Goal: Information Seeking & Learning: Compare options

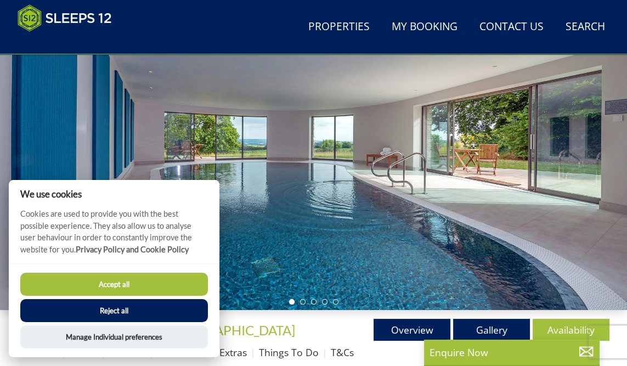
scroll to position [133, 0]
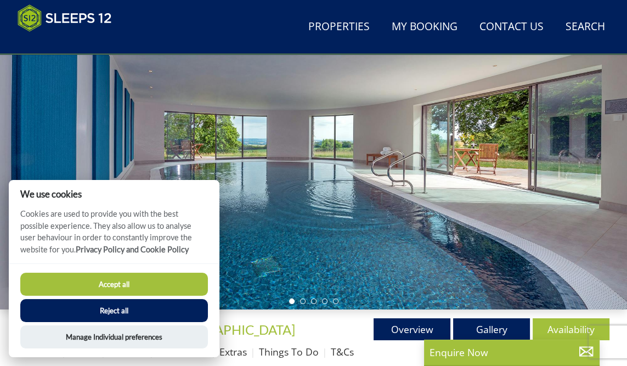
click at [110, 295] on button "Accept all" at bounding box center [113, 283] width 187 height 23
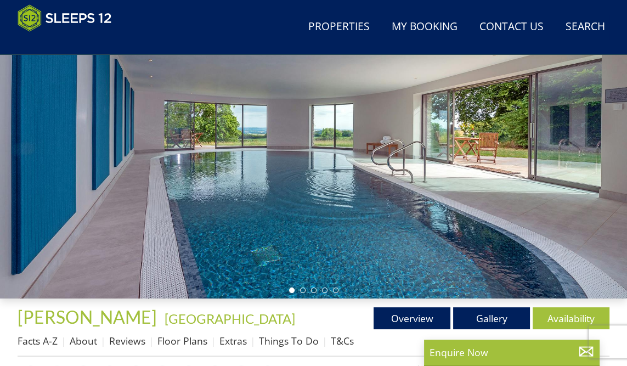
scroll to position [168, 0]
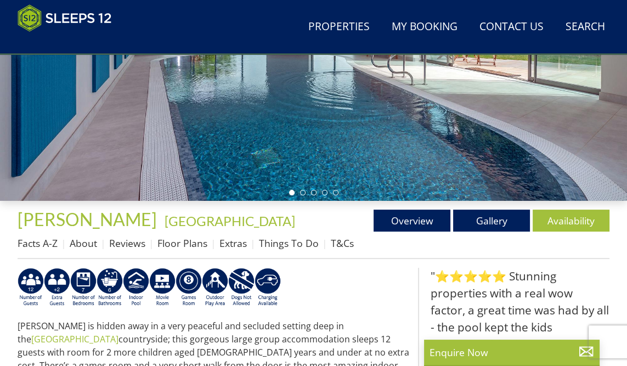
scroll to position [242, 0]
click at [500, 223] on link "Gallery" at bounding box center [491, 220] width 77 height 22
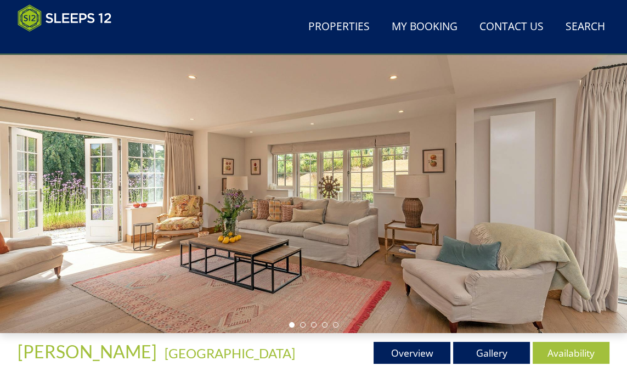
scroll to position [110, 0]
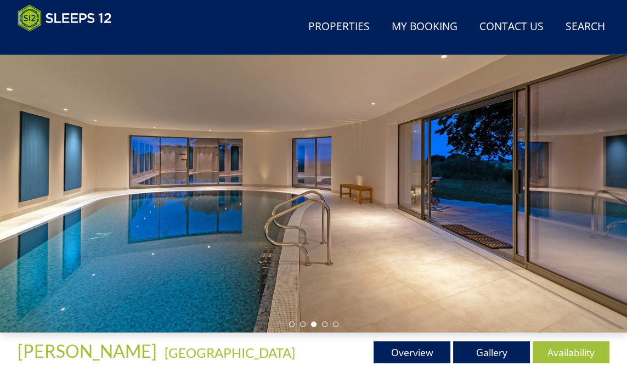
click at [488, 362] on link "Gallery" at bounding box center [491, 352] width 77 height 22
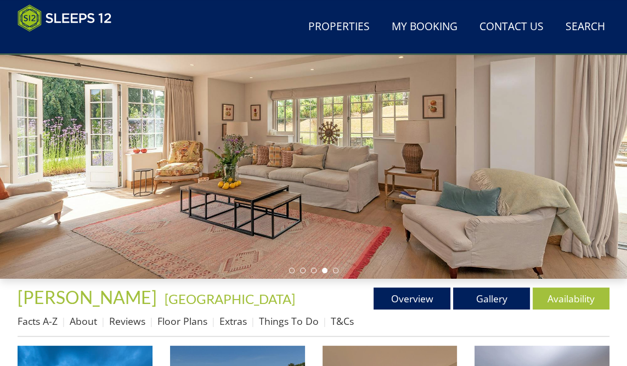
scroll to position [0, 0]
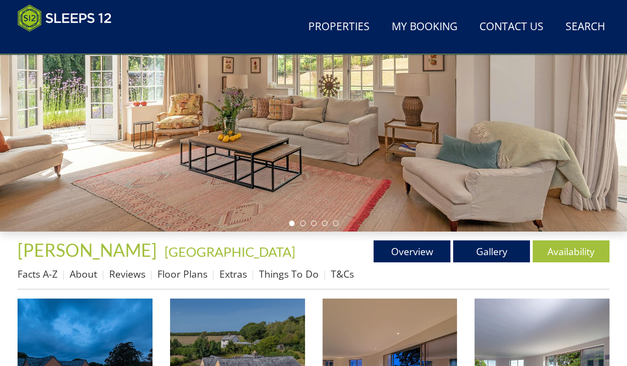
scroll to position [212, 0]
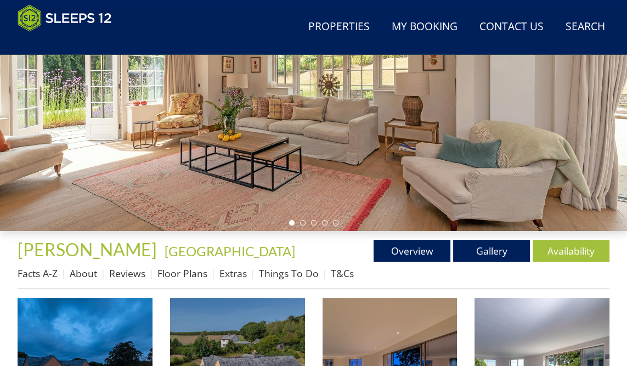
click at [83, 278] on link "About" at bounding box center [83, 272] width 27 height 13
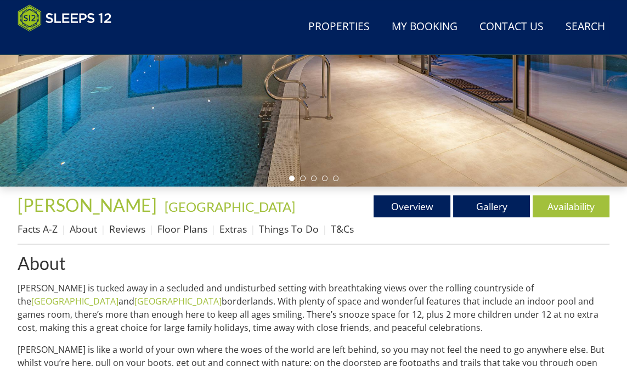
scroll to position [256, 0]
click at [413, 215] on link "Overview" at bounding box center [411, 206] width 77 height 22
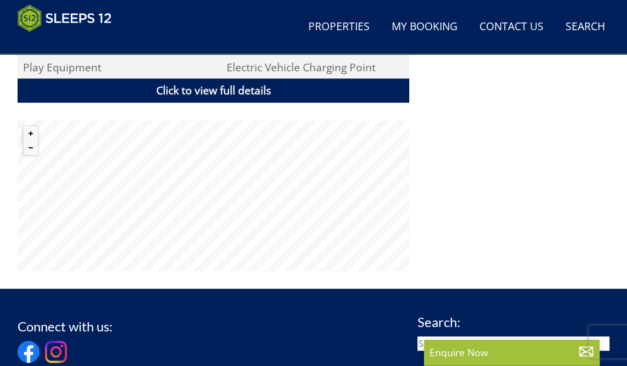
scroll to position [801, 0]
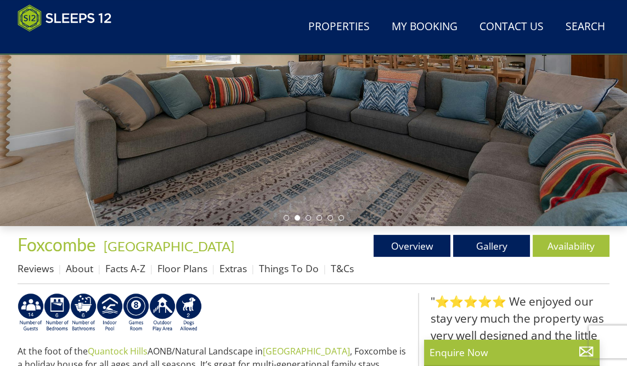
scroll to position [217, 0]
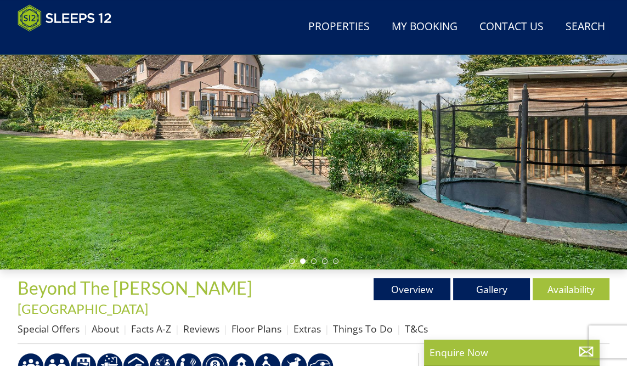
scroll to position [175, 0]
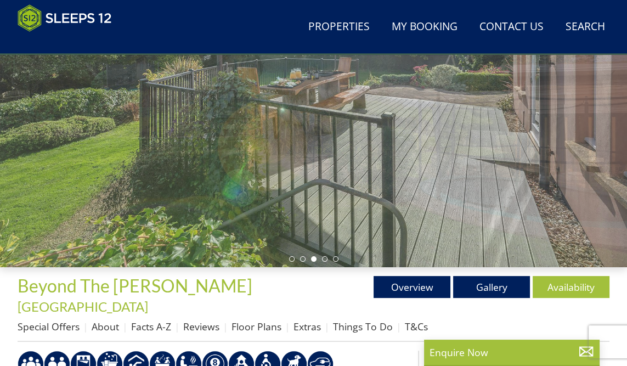
click at [535, 195] on div at bounding box center [313, 91] width 627 height 351
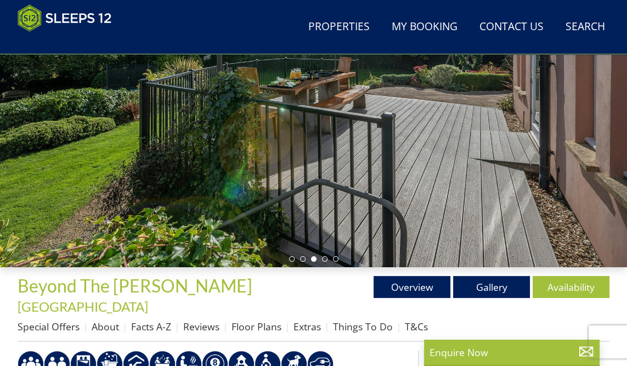
click at [495, 292] on link "Gallery" at bounding box center [491, 287] width 77 height 22
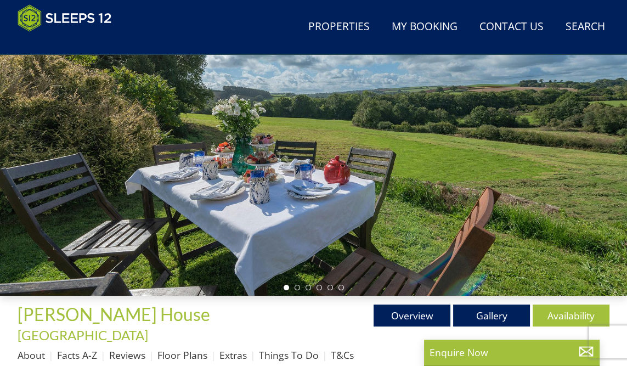
scroll to position [148, 0]
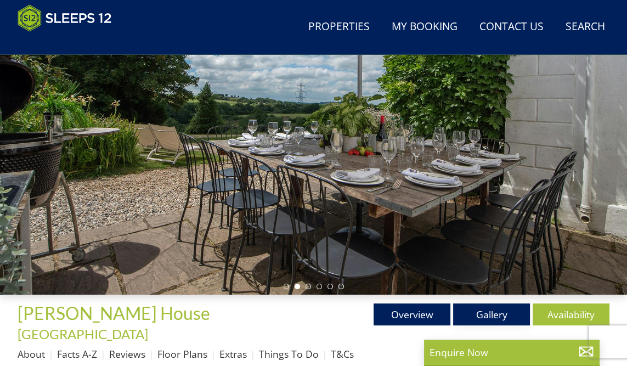
click at [504, 319] on link "Gallery" at bounding box center [491, 314] width 77 height 22
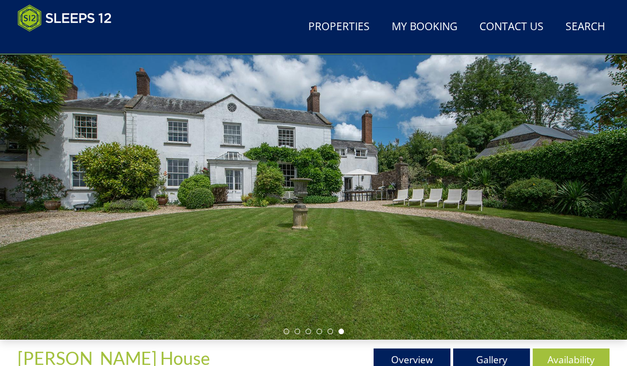
scroll to position [104, 0]
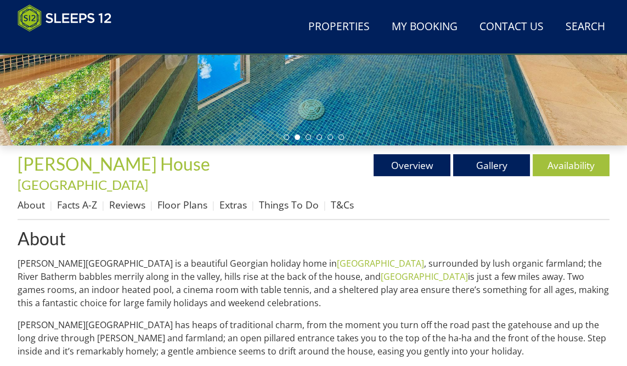
scroll to position [284, 0]
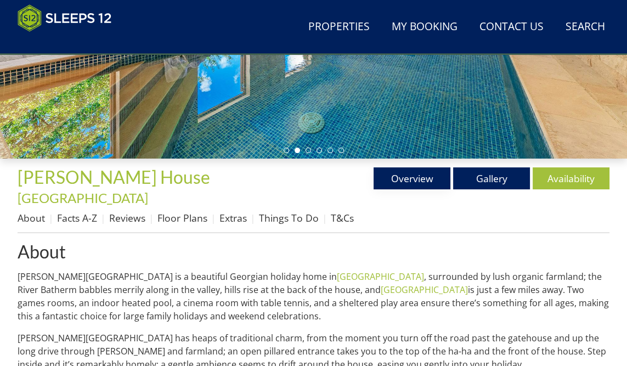
click at [412, 180] on link "Overview" at bounding box center [411, 178] width 77 height 22
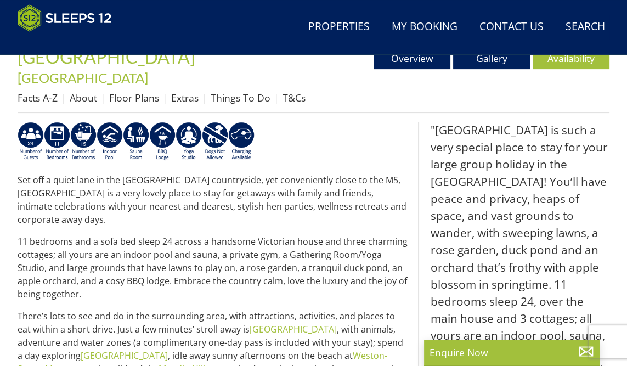
scroll to position [403, 0]
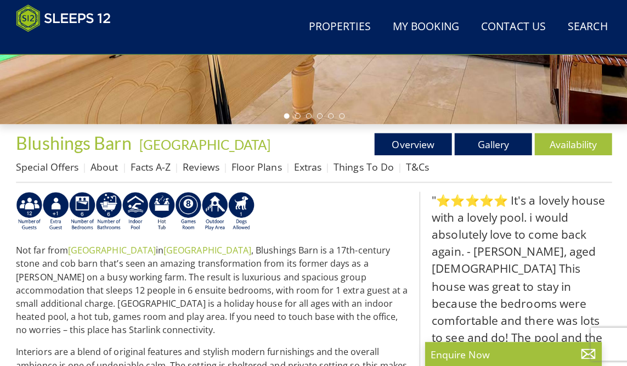
scroll to position [318, 0]
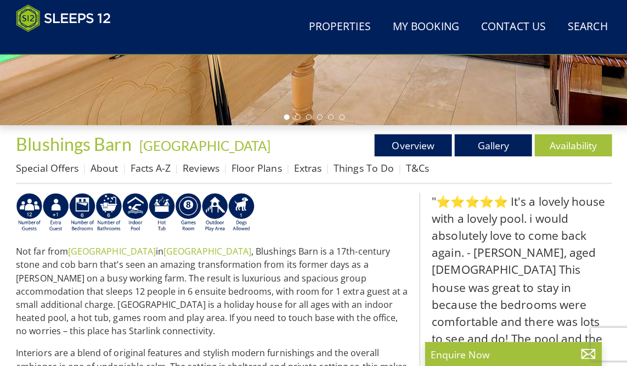
click at [499, 147] on link "Gallery" at bounding box center [491, 144] width 77 height 22
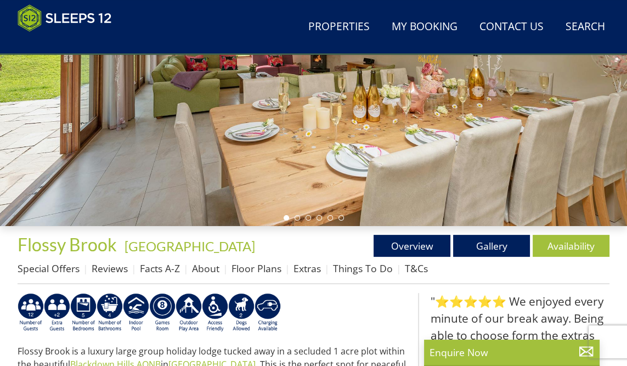
scroll to position [219, 0]
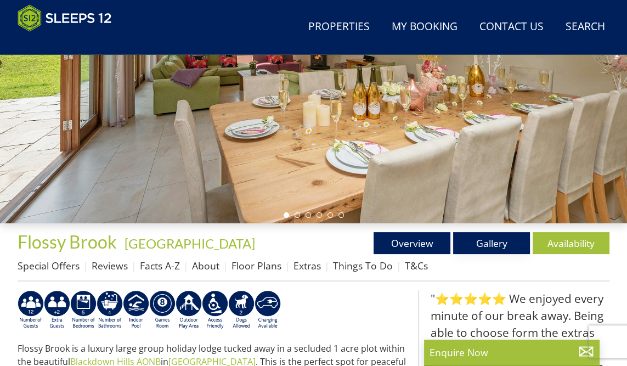
click at [492, 252] on link "Gallery" at bounding box center [491, 243] width 77 height 22
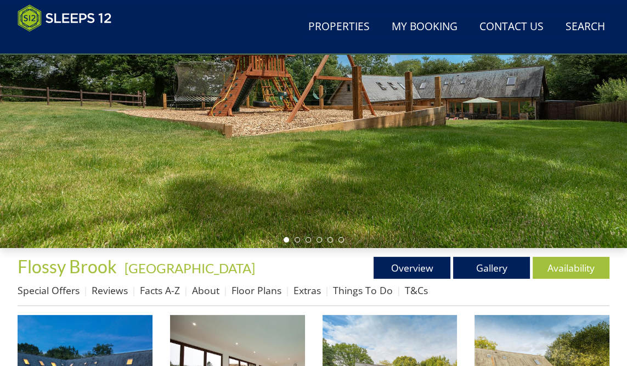
scroll to position [195, 0]
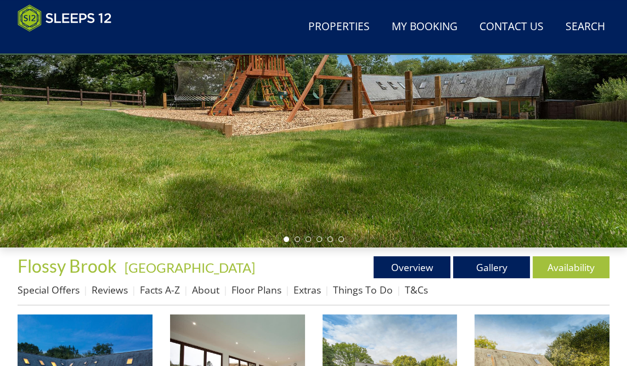
click at [115, 292] on link "Reviews" at bounding box center [110, 289] width 36 height 13
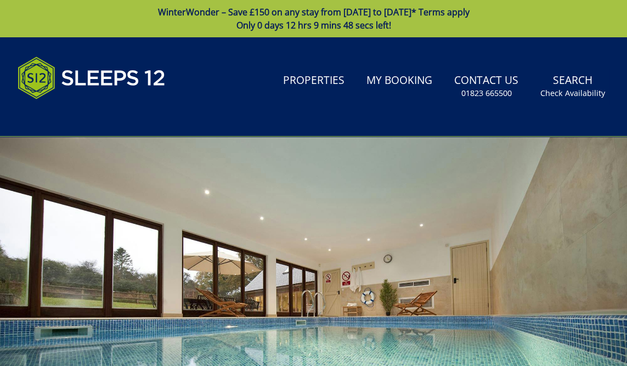
click at [52, 294] on div at bounding box center [313, 311] width 627 height 351
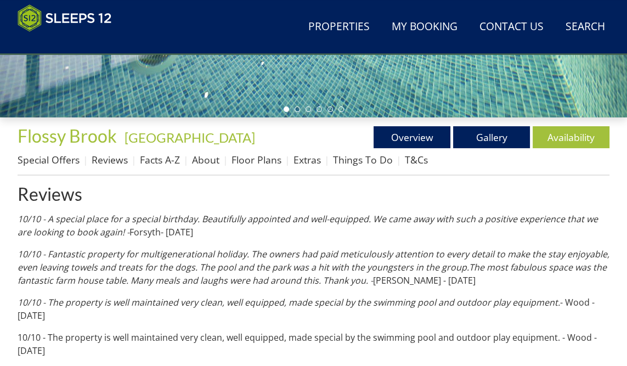
scroll to position [325, 0]
click at [208, 163] on link "About" at bounding box center [205, 159] width 27 height 13
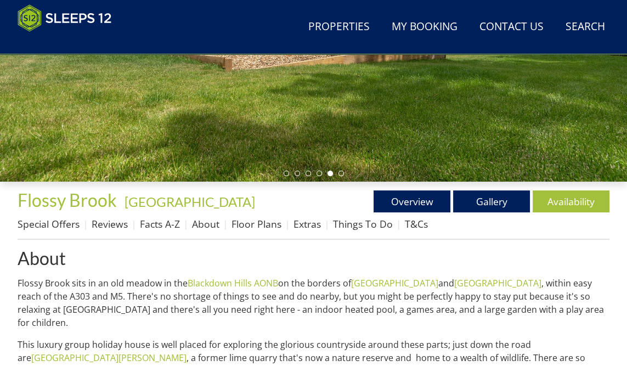
scroll to position [261, 0]
click at [414, 208] on link "Overview" at bounding box center [411, 201] width 77 height 22
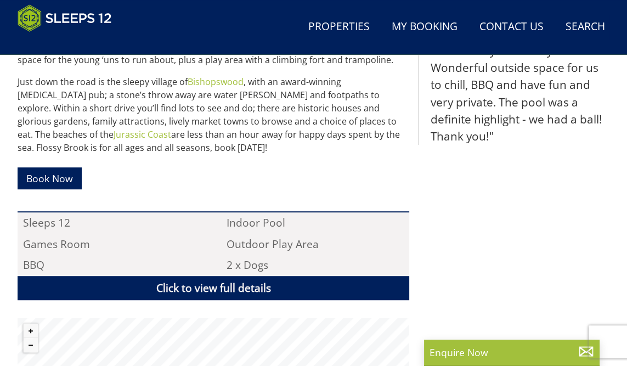
scroll to position [587, 0]
click at [211, 294] on link "Click to view full details" at bounding box center [213, 288] width 391 height 25
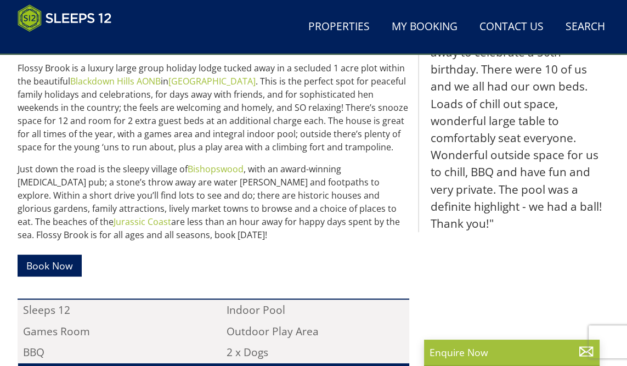
scroll to position [499, 0]
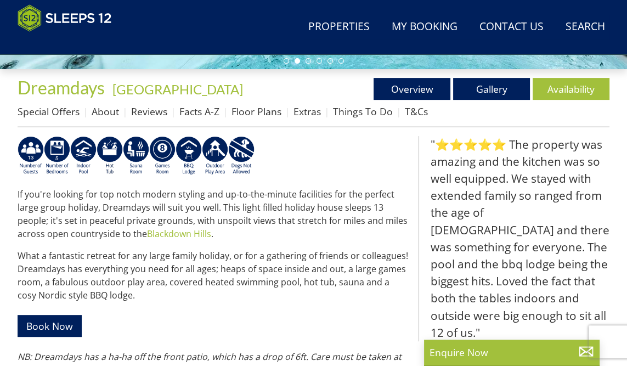
scroll to position [371, 0]
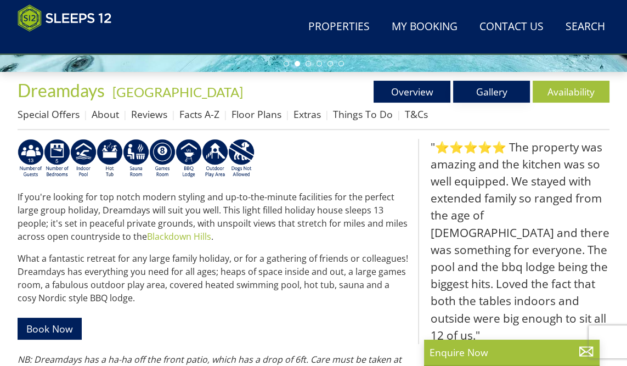
click at [492, 90] on link "Gallery" at bounding box center [491, 92] width 77 height 22
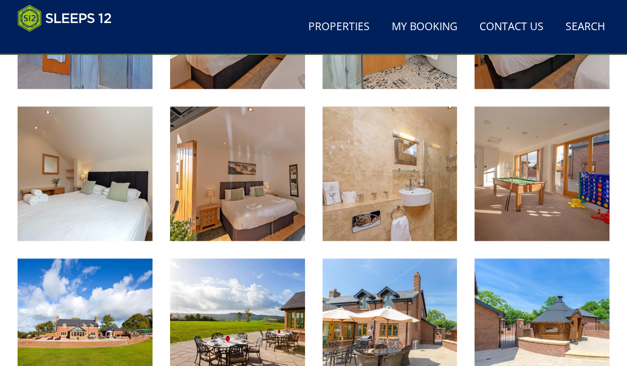
scroll to position [1010, 0]
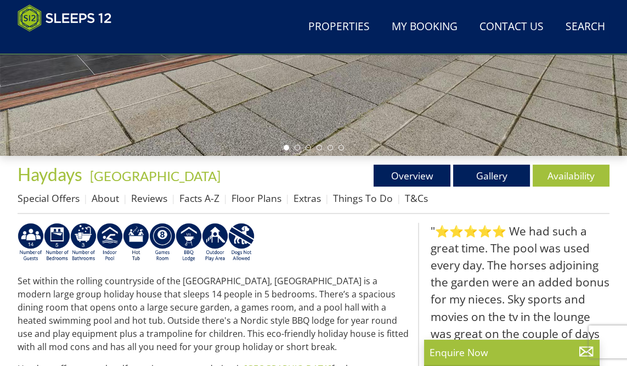
scroll to position [285, 0]
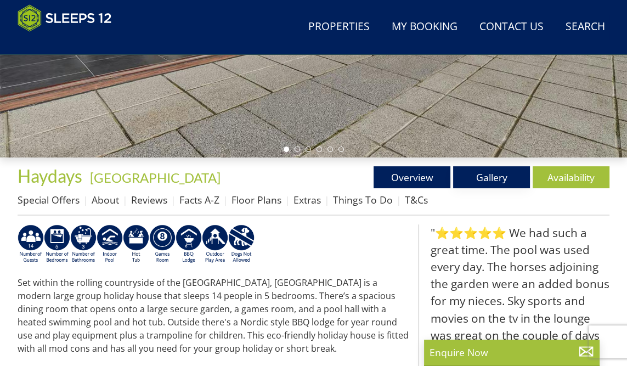
click at [503, 177] on link "Gallery" at bounding box center [491, 177] width 77 height 22
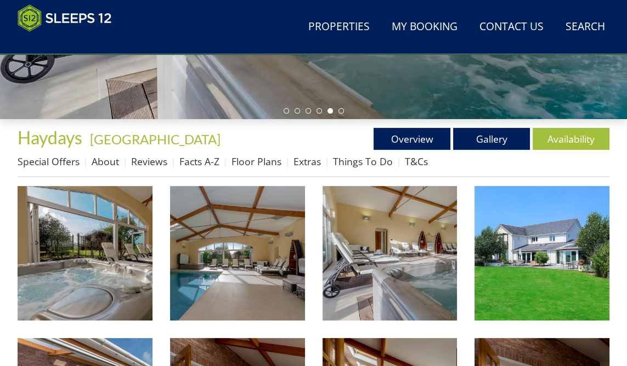
scroll to position [318, 0]
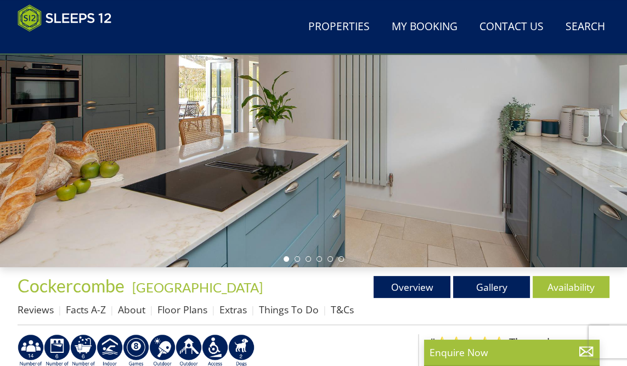
scroll to position [175, 0]
click at [496, 291] on link "Gallery" at bounding box center [491, 287] width 77 height 22
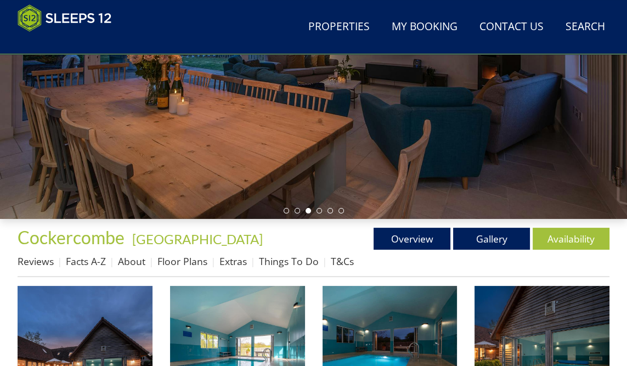
scroll to position [224, 0]
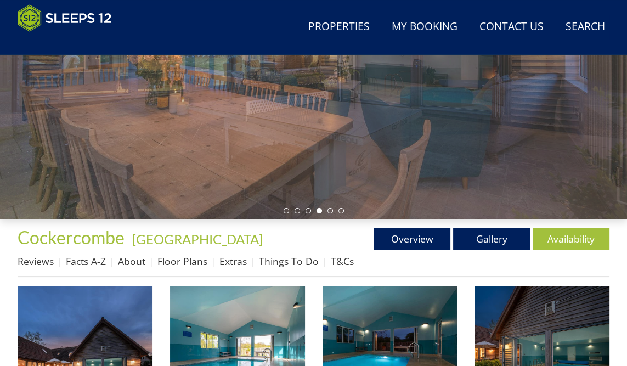
click at [411, 244] on link "Overview" at bounding box center [411, 238] width 77 height 22
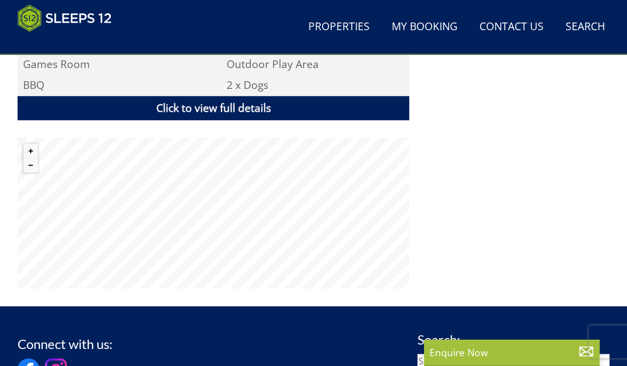
scroll to position [778, 0]
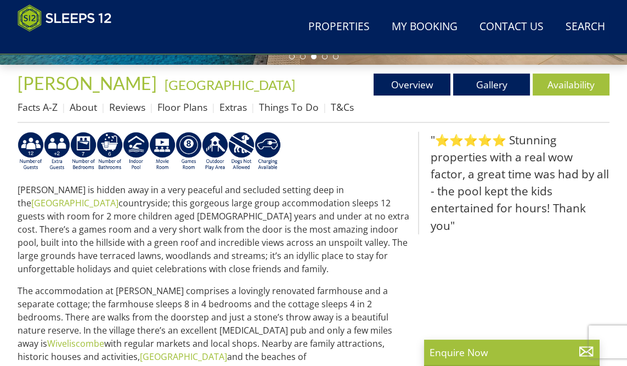
scroll to position [376, 0]
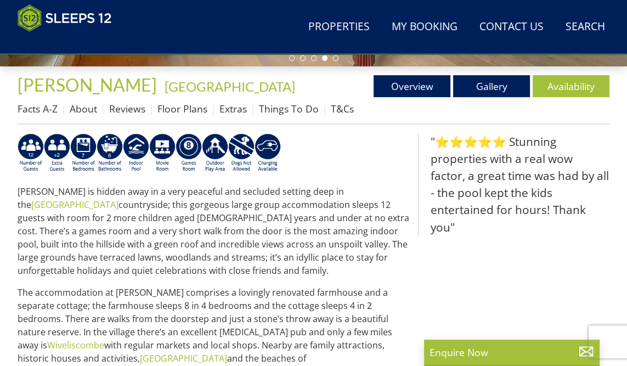
click at [494, 84] on link "Gallery" at bounding box center [491, 86] width 77 height 22
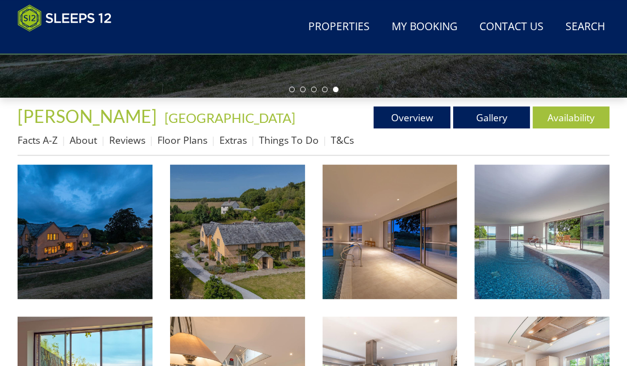
scroll to position [345, 0]
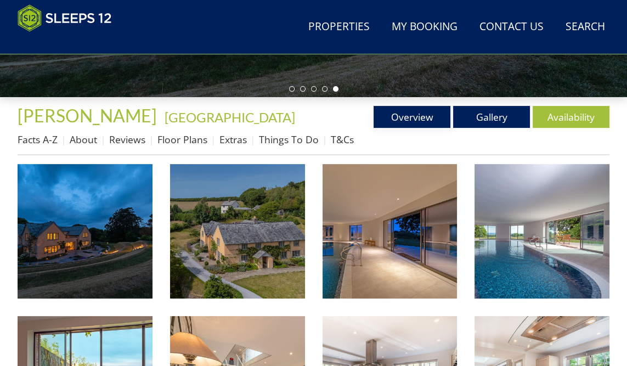
click at [412, 119] on link "Overview" at bounding box center [411, 117] width 77 height 22
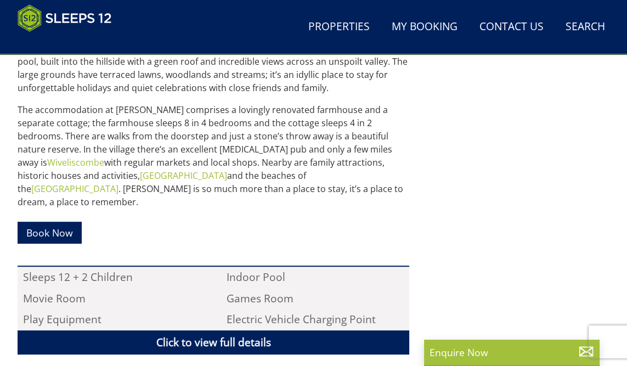
scroll to position [559, 0]
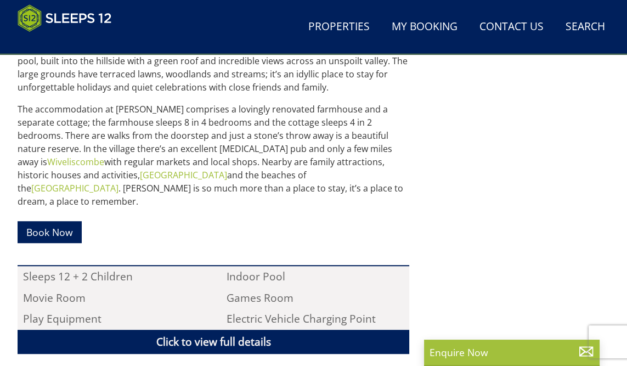
click at [104, 156] on link "Wiveliscombe" at bounding box center [75, 162] width 57 height 12
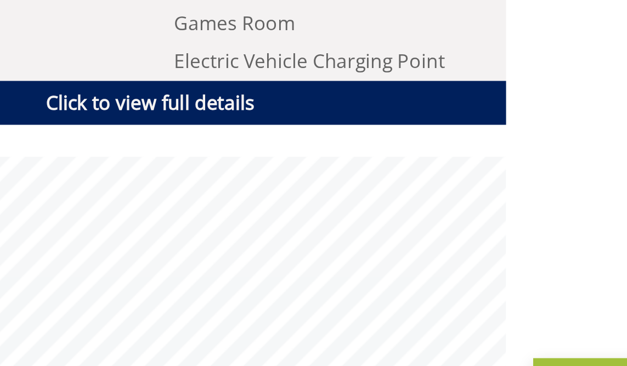
scroll to position [702, 0]
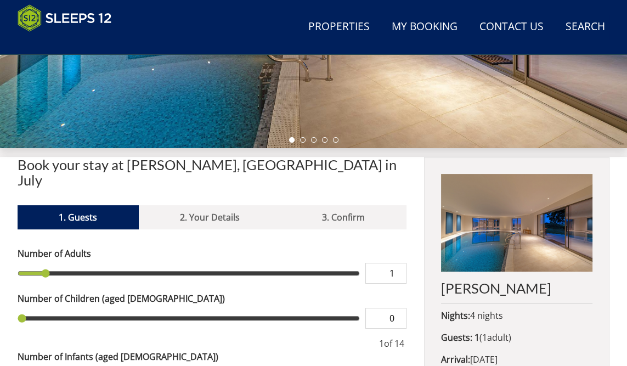
type input "11"
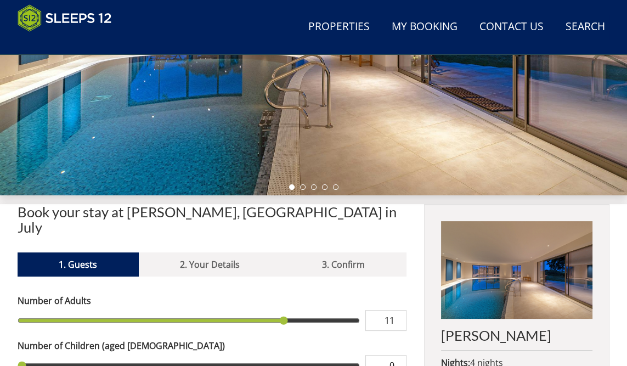
type input "11"
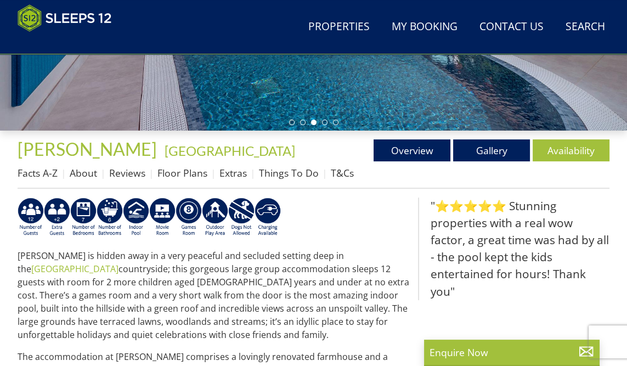
scroll to position [311, 0]
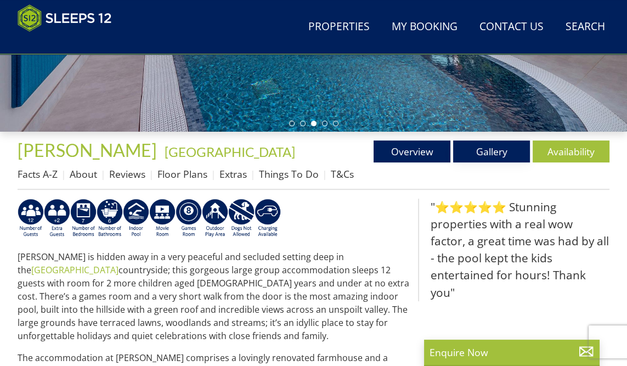
click at [493, 153] on link "Gallery" at bounding box center [491, 151] width 77 height 22
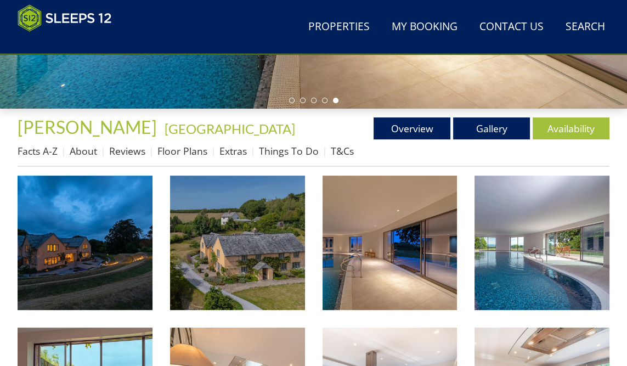
scroll to position [334, 0]
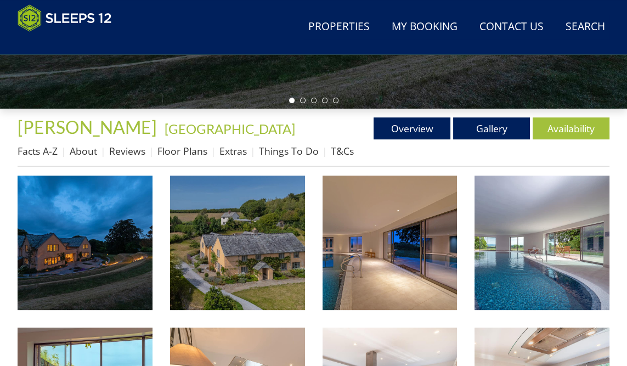
click at [137, 154] on link "Reviews" at bounding box center [127, 150] width 36 height 13
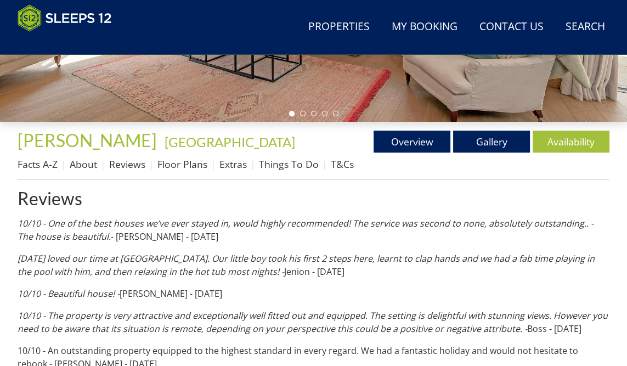
scroll to position [321, 0]
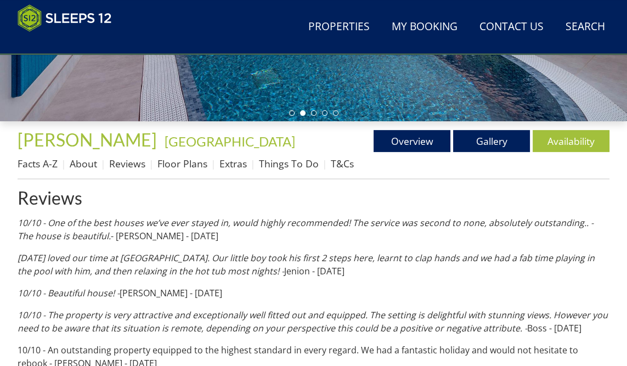
click at [399, 146] on link "Overview" at bounding box center [411, 141] width 77 height 22
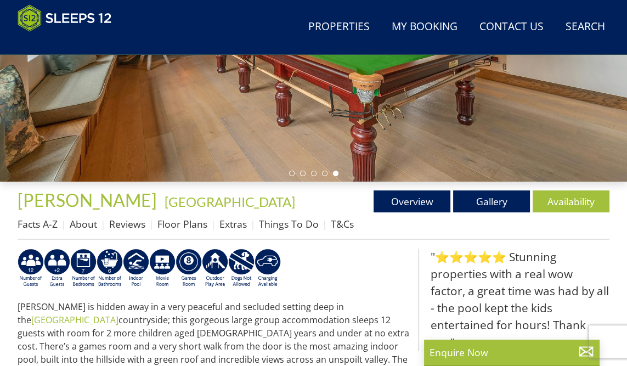
scroll to position [260, 0]
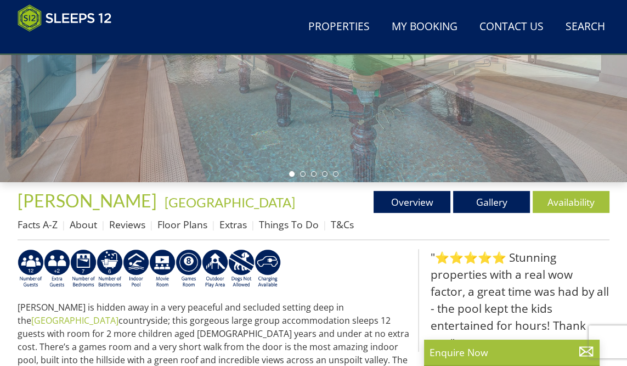
click at [183, 225] on link "Floor Plans" at bounding box center [182, 224] width 50 height 13
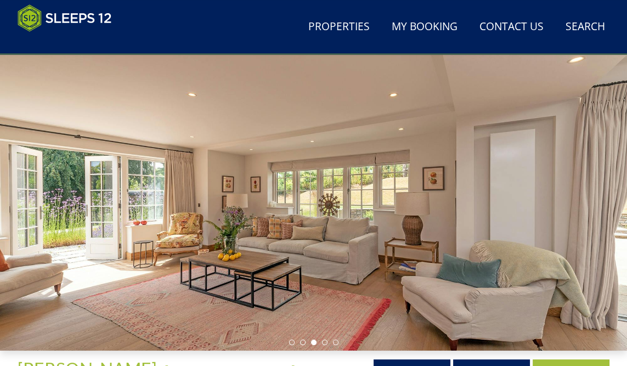
scroll to position [87, 0]
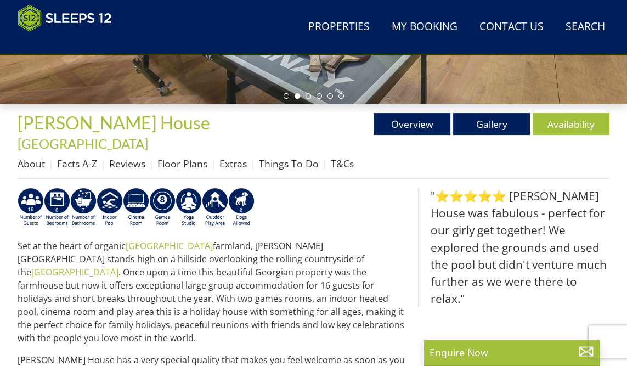
scroll to position [339, 0]
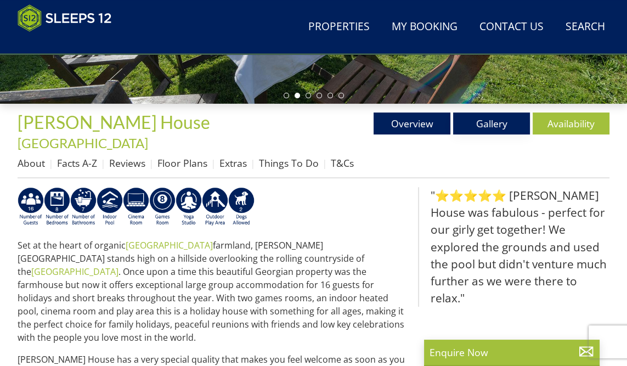
click at [510, 129] on link "Gallery" at bounding box center [491, 123] width 77 height 22
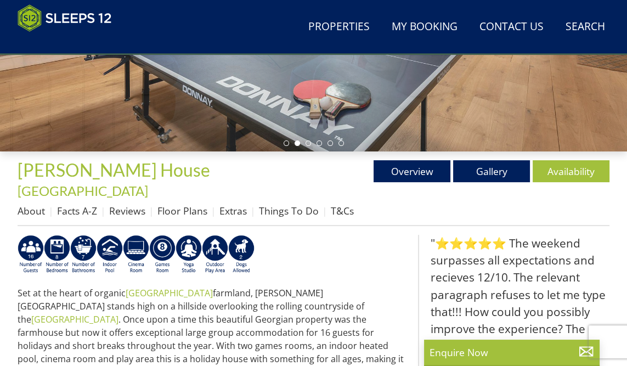
scroll to position [289, 0]
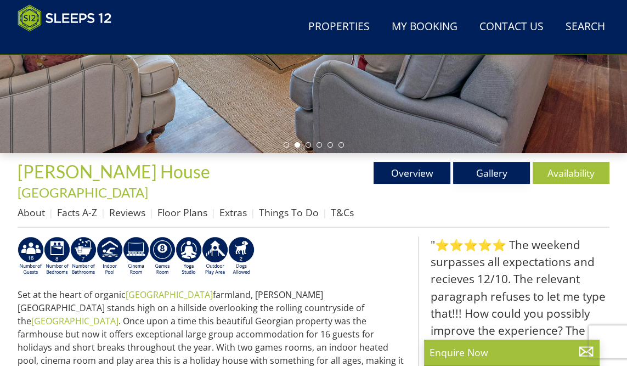
click at [507, 168] on link "Gallery" at bounding box center [491, 173] width 77 height 22
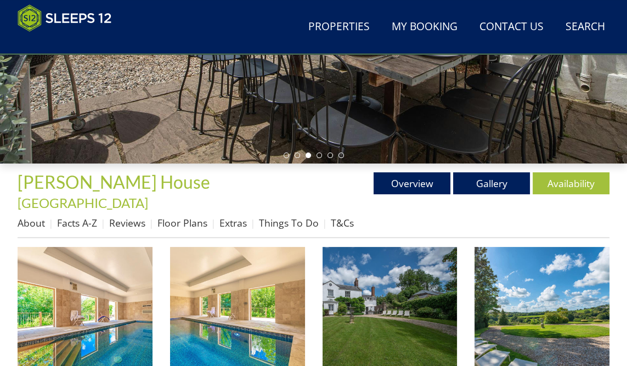
scroll to position [280, 0]
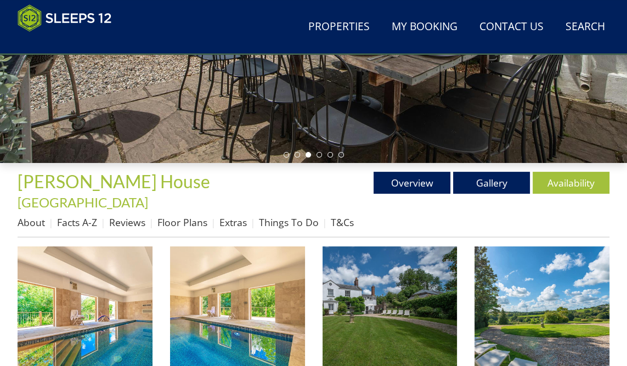
click at [382, 291] on img at bounding box center [389, 313] width 135 height 135
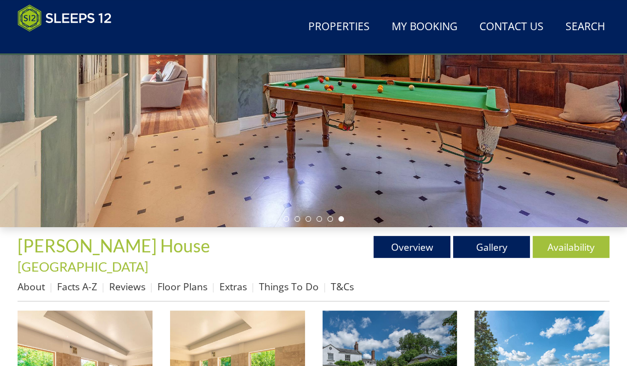
scroll to position [217, 0]
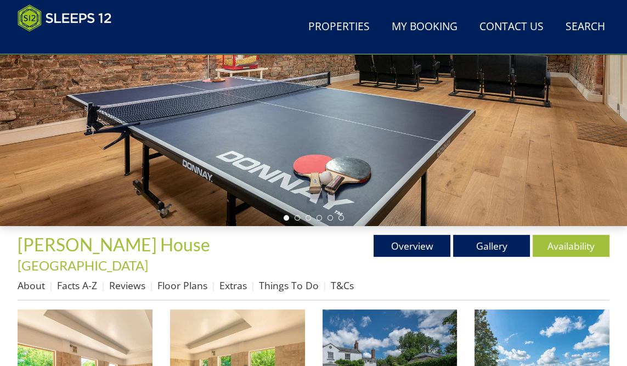
click at [31, 278] on link "About" at bounding box center [31, 284] width 27 height 13
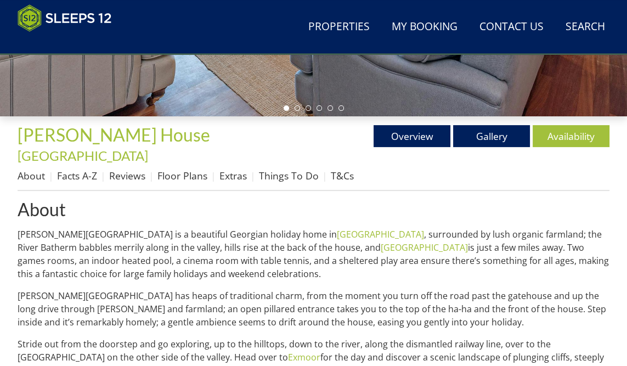
scroll to position [335, 0]
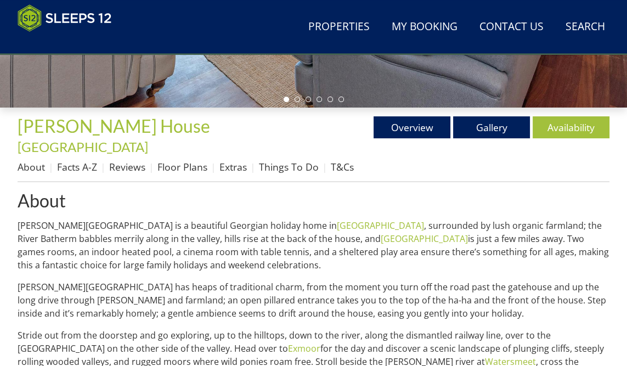
click at [185, 160] on link "Floor Plans" at bounding box center [182, 166] width 50 height 13
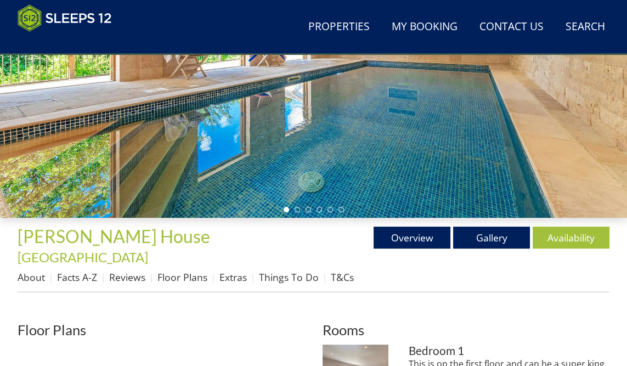
scroll to position [221, 0]
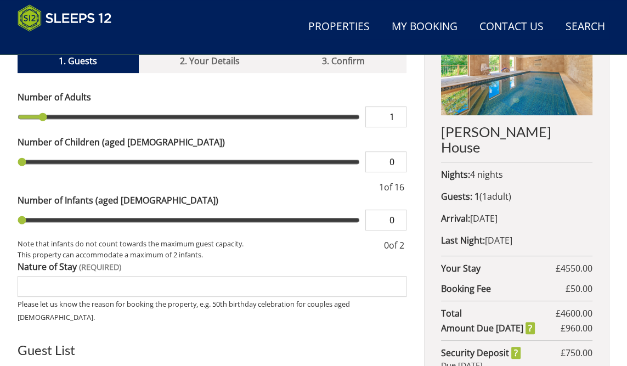
type input "2"
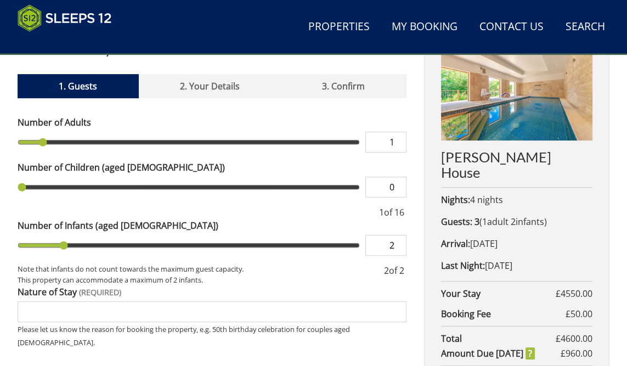
type input "2"
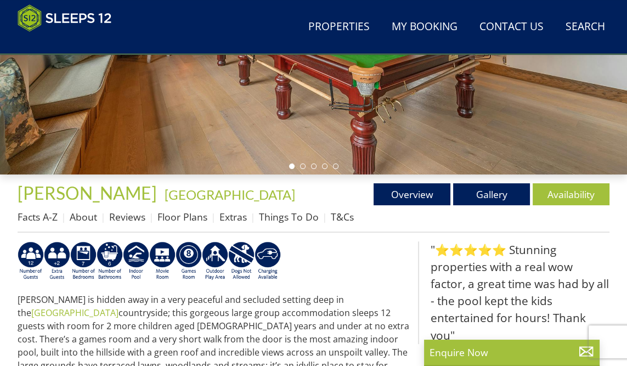
scroll to position [270, 0]
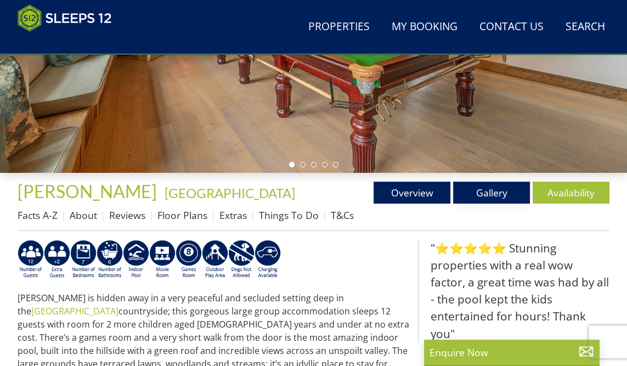
click at [494, 196] on link "Gallery" at bounding box center [491, 192] width 77 height 22
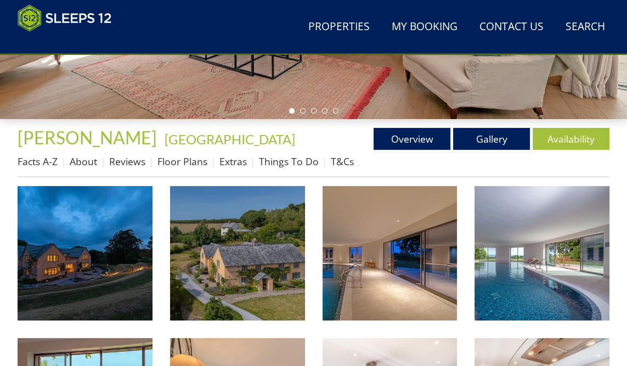
scroll to position [329, 0]
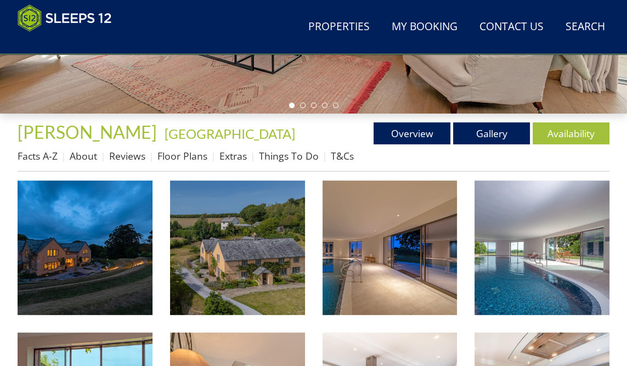
click at [86, 251] on img at bounding box center [85, 247] width 135 height 135
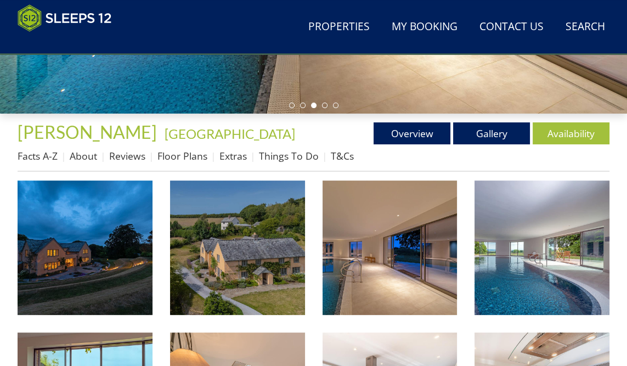
click at [185, 158] on link "Floor Plans" at bounding box center [182, 155] width 50 height 13
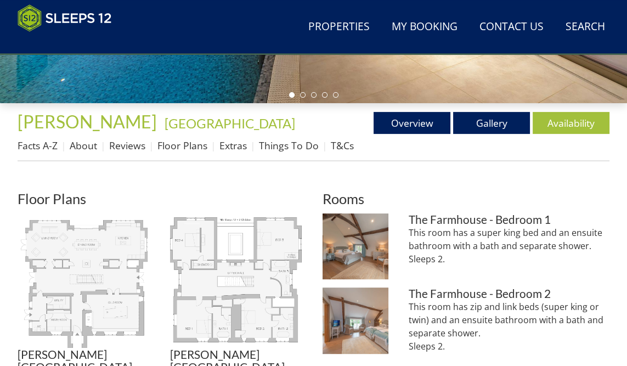
scroll to position [339, 0]
click at [411, 126] on link "Overview" at bounding box center [411, 123] width 77 height 22
